Goal: Information Seeking & Learning: Learn about a topic

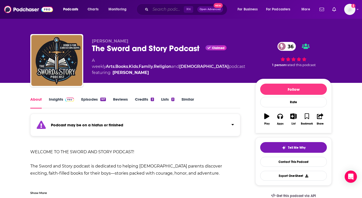
click at [178, 9] on input "Search podcasts, credits, & more..." at bounding box center [167, 9] width 33 height 8
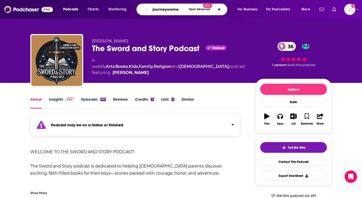
type input "journeywomen"
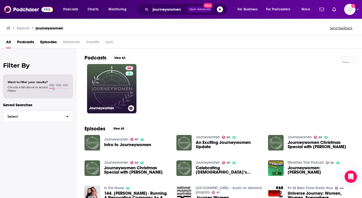
click at [113, 91] on link "60 Journeywomen" at bounding box center [111, 88] width 49 height 49
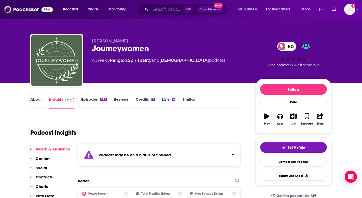
click at [169, 8] on input "Search podcasts, credits, & more..." at bounding box center [167, 9] width 33 height 8
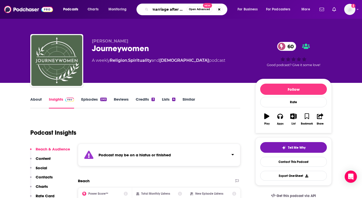
type input "marriage after [DEMOGRAPHIC_DATA]"
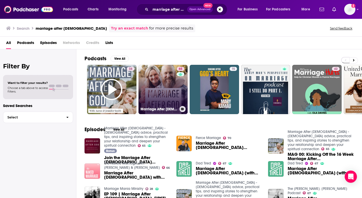
click at [171, 73] on link "65 Marriage After [DEMOGRAPHIC_DATA] - [DEMOGRAPHIC_DATA] advice, practical tip…" at bounding box center [163, 89] width 49 height 49
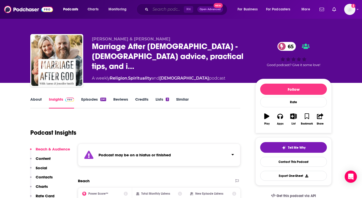
click at [160, 10] on input "Search podcasts, credits, & more..." at bounding box center [167, 9] width 33 height 8
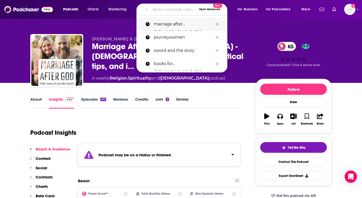
click at [162, 26] on p "marriage after [DEMOGRAPHIC_DATA]" at bounding box center [183, 24] width 59 height 13
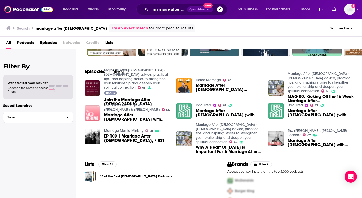
scroll to position [68, 0]
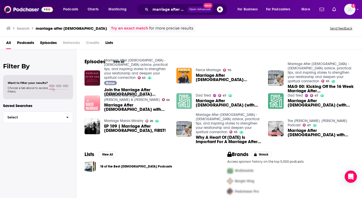
click at [179, 102] on img "Marriage After God (with Aaron & Jennifer Smith)" at bounding box center [185, 101] width 16 height 16
